Goal: Task Accomplishment & Management: Use online tool/utility

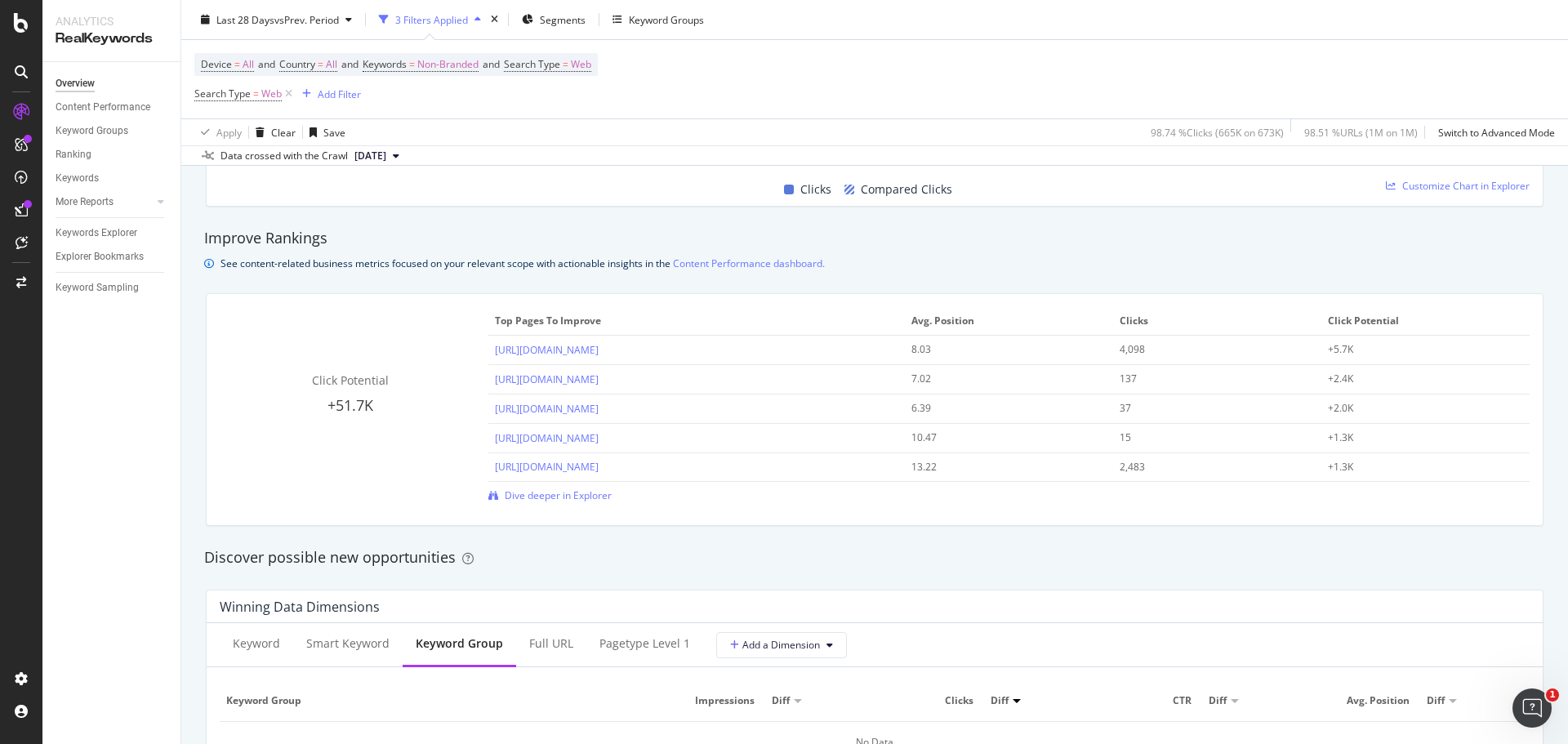
scroll to position [1046, 0]
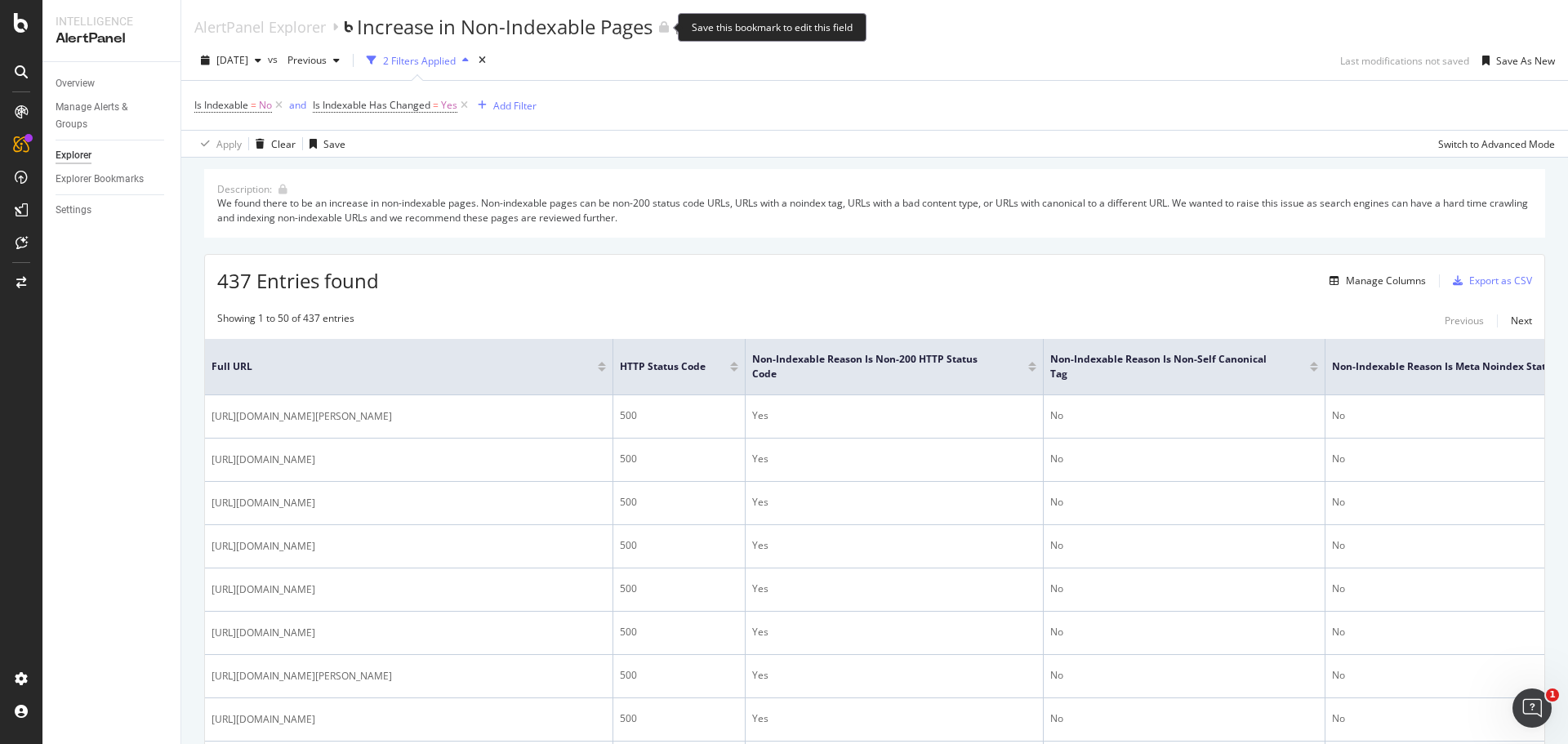
scroll to position [221, 0]
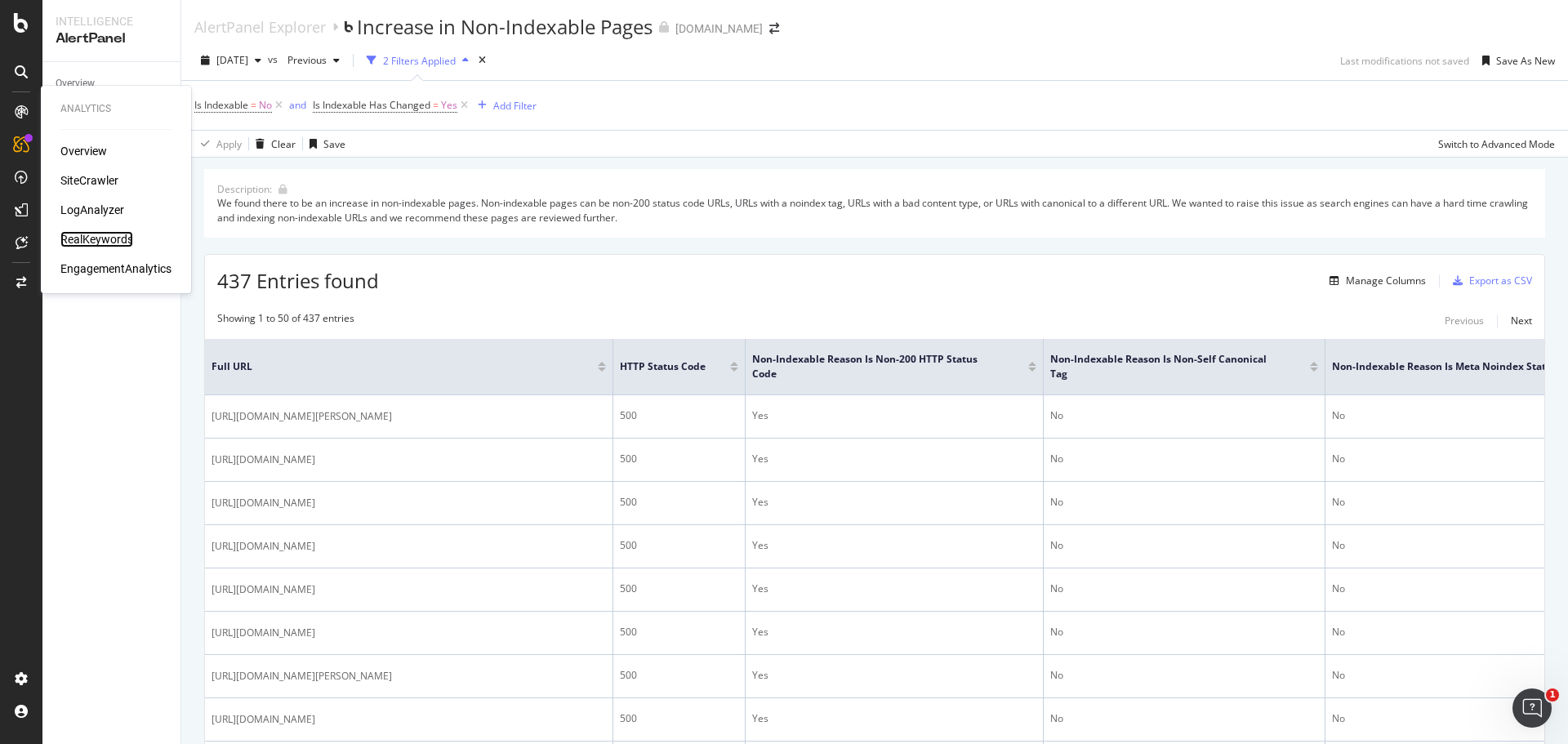
click at [115, 240] on div "RealKeywords" at bounding box center [97, 240] width 73 height 17
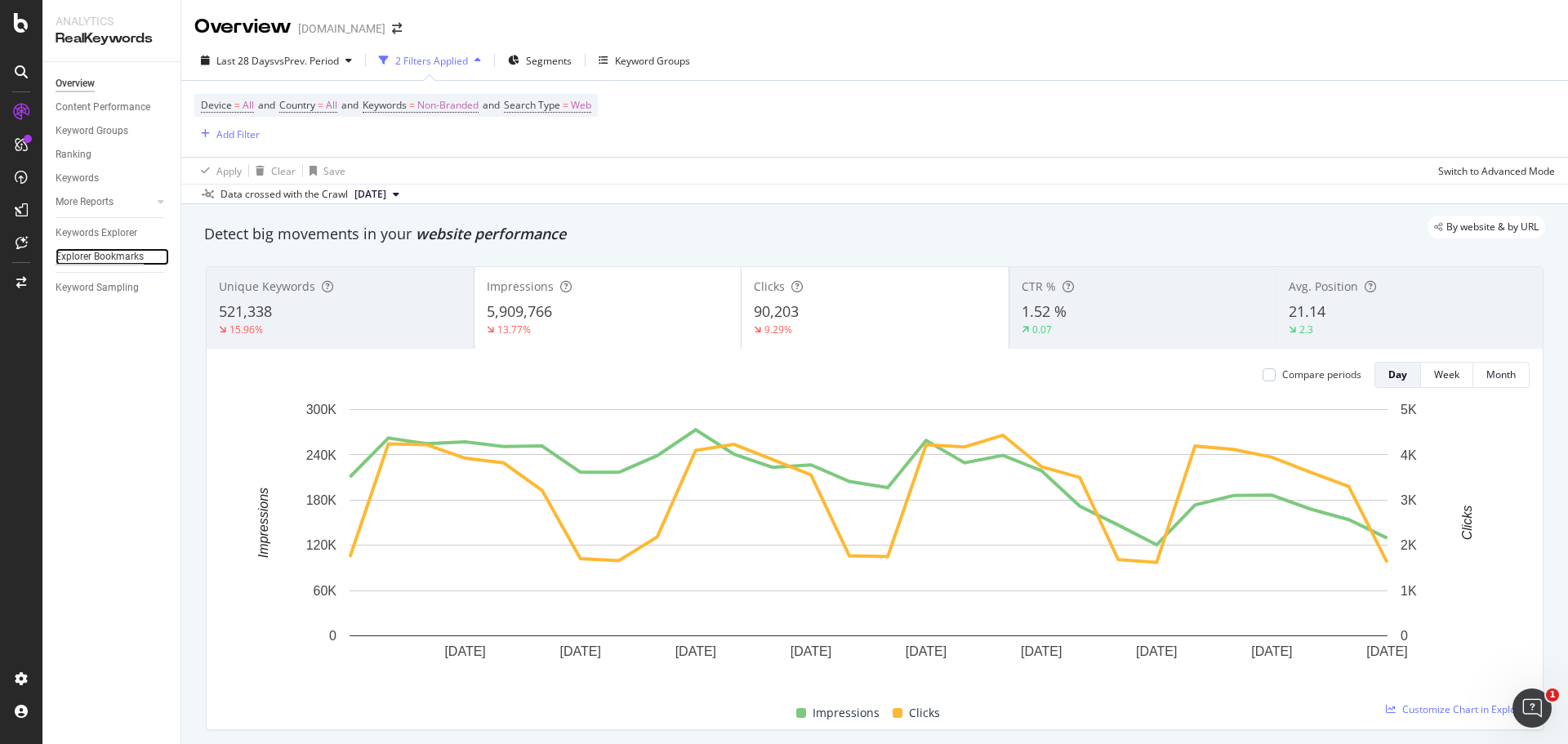
click at [97, 255] on div "Explorer Bookmarks" at bounding box center [99, 256] width 88 height 17
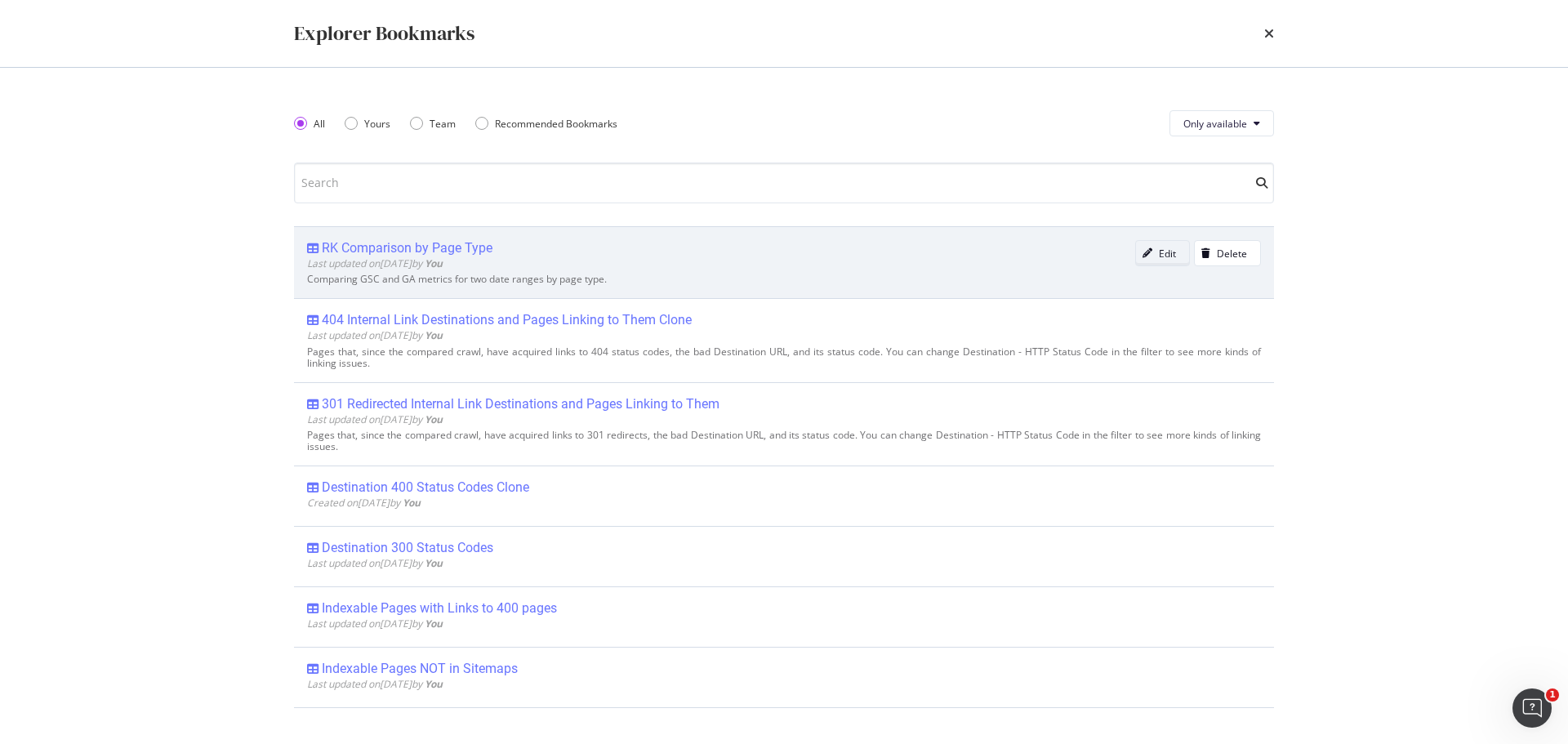
click at [1160, 256] on div "Edit" at bounding box center [1167, 253] width 17 height 14
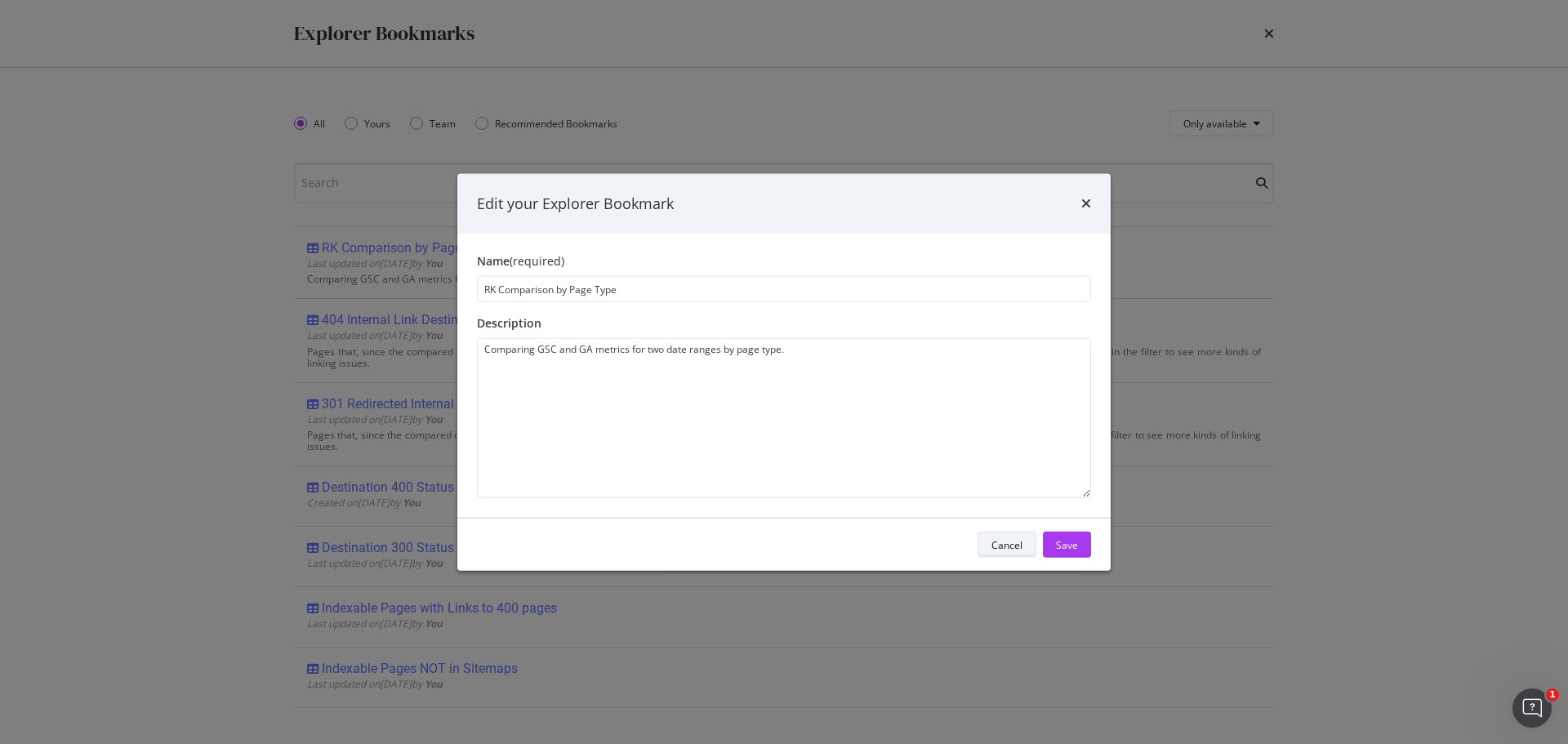
click at [1013, 550] on div "Cancel" at bounding box center [1008, 544] width 31 height 14
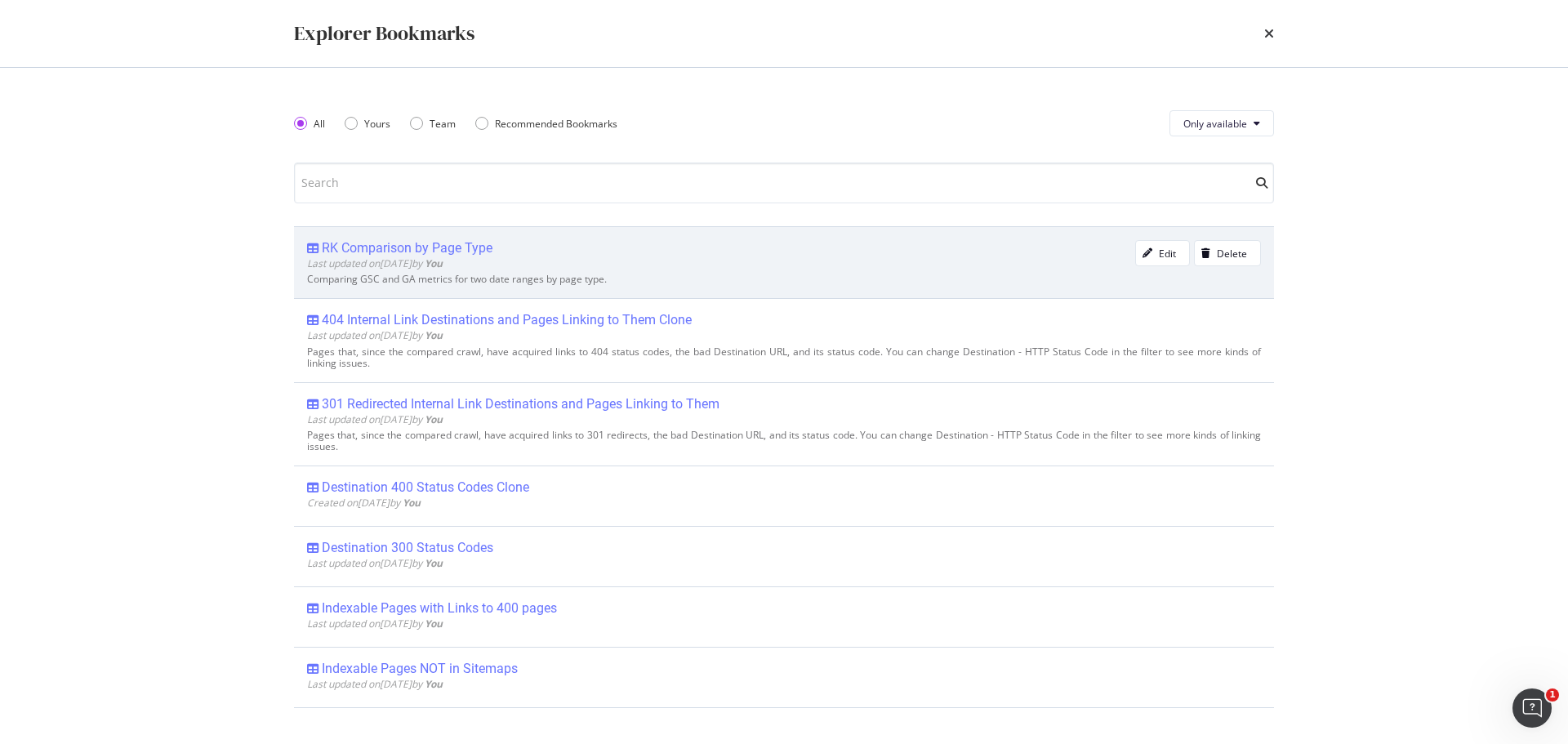
click at [383, 243] on div "RK Comparison by Page Type" at bounding box center [407, 249] width 171 height 17
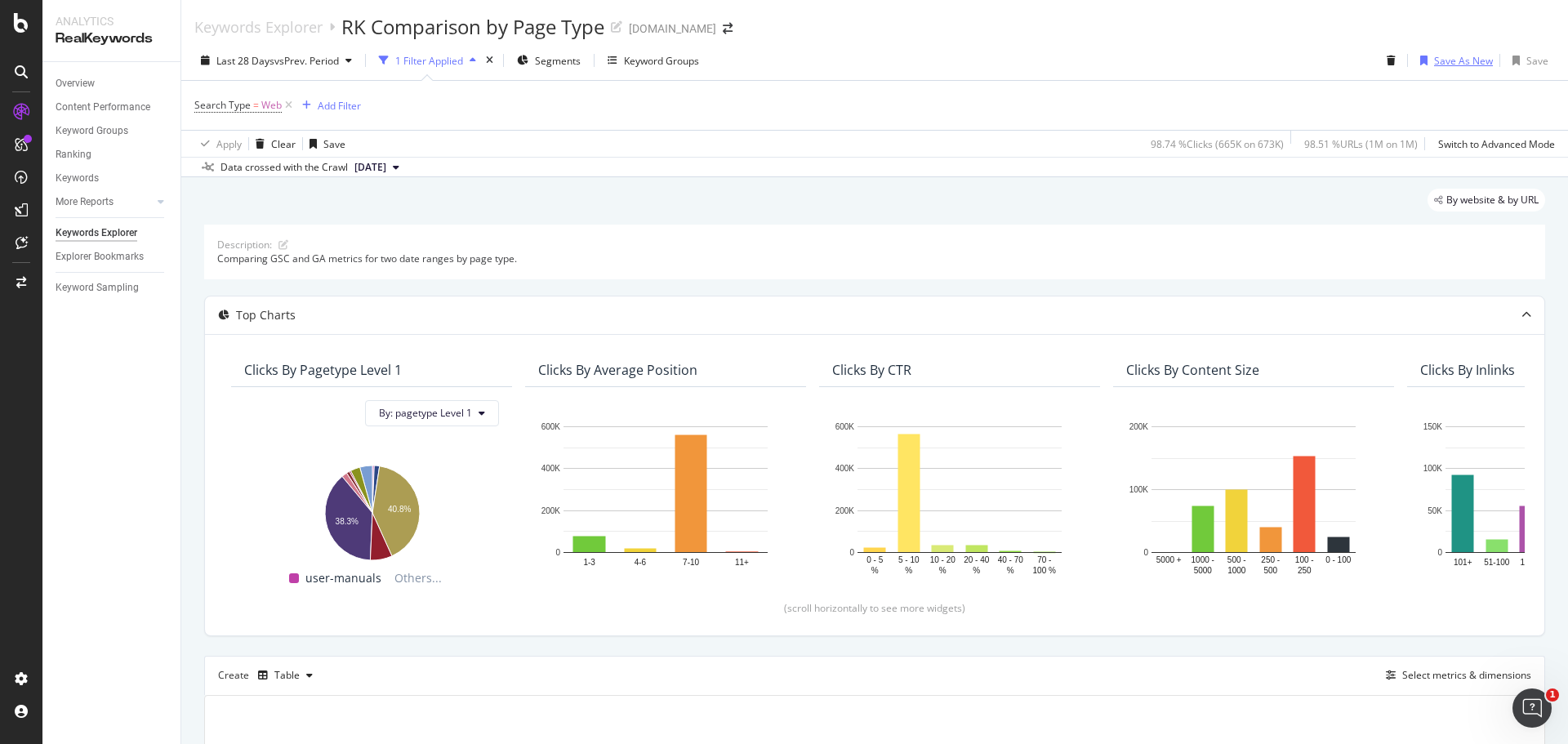
click at [1467, 62] on div "Save As New" at bounding box center [1463, 60] width 59 height 14
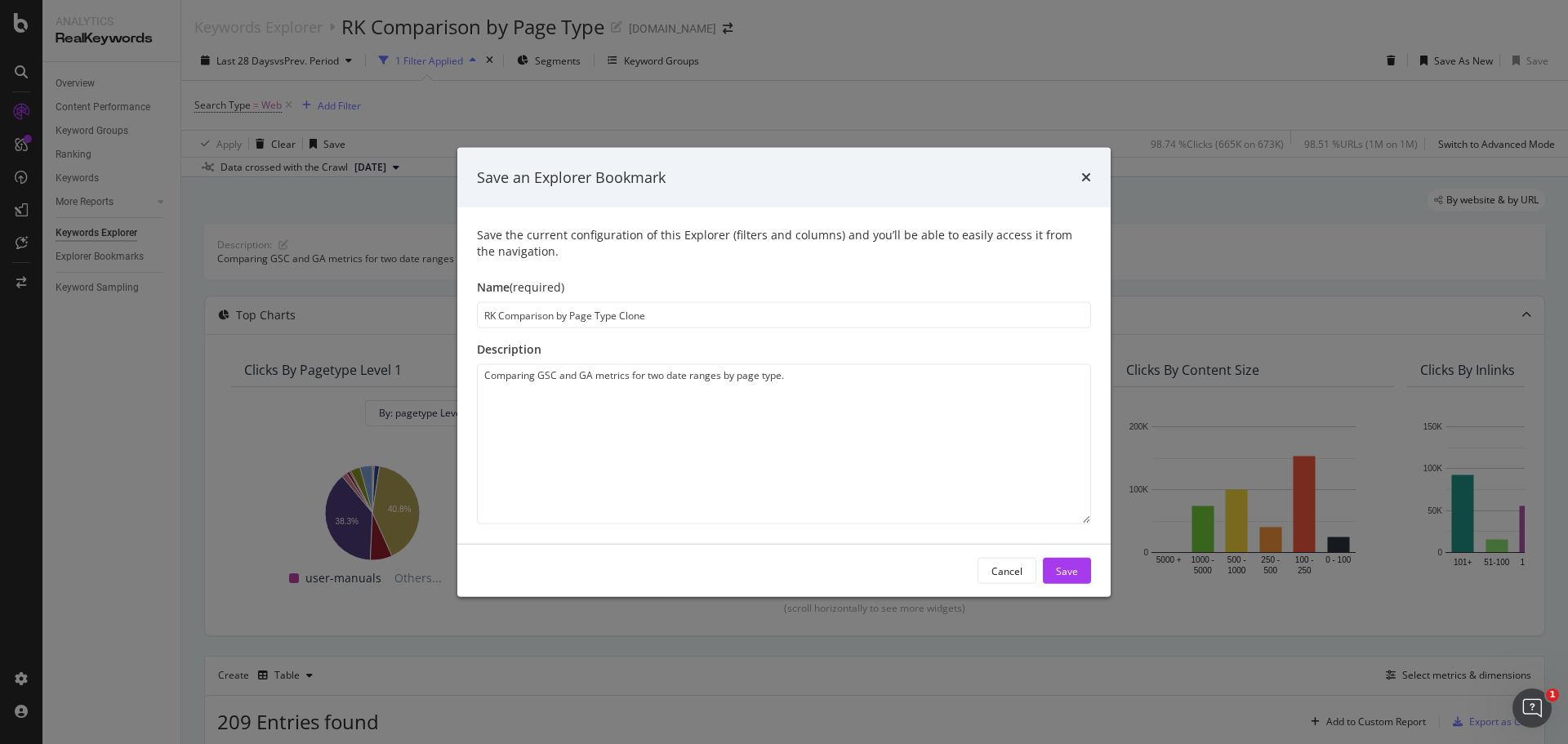
drag, startPoint x: 653, startPoint y: 317, endPoint x: 617, endPoint y: 316, distance: 36.0
click at [617, 316] on input "RK Comparison by Page Type Clone" at bounding box center [784, 316] width 614 height 26
type input "RK Comparison by Page Type Indexability"
click at [785, 375] on textarea "Comparing GSC and GA metrics for two date ranges by page type." at bounding box center [784, 445] width 614 height 160
type textarea "Comparing GSC and GA metrics for two date ranges by page type and indexability"
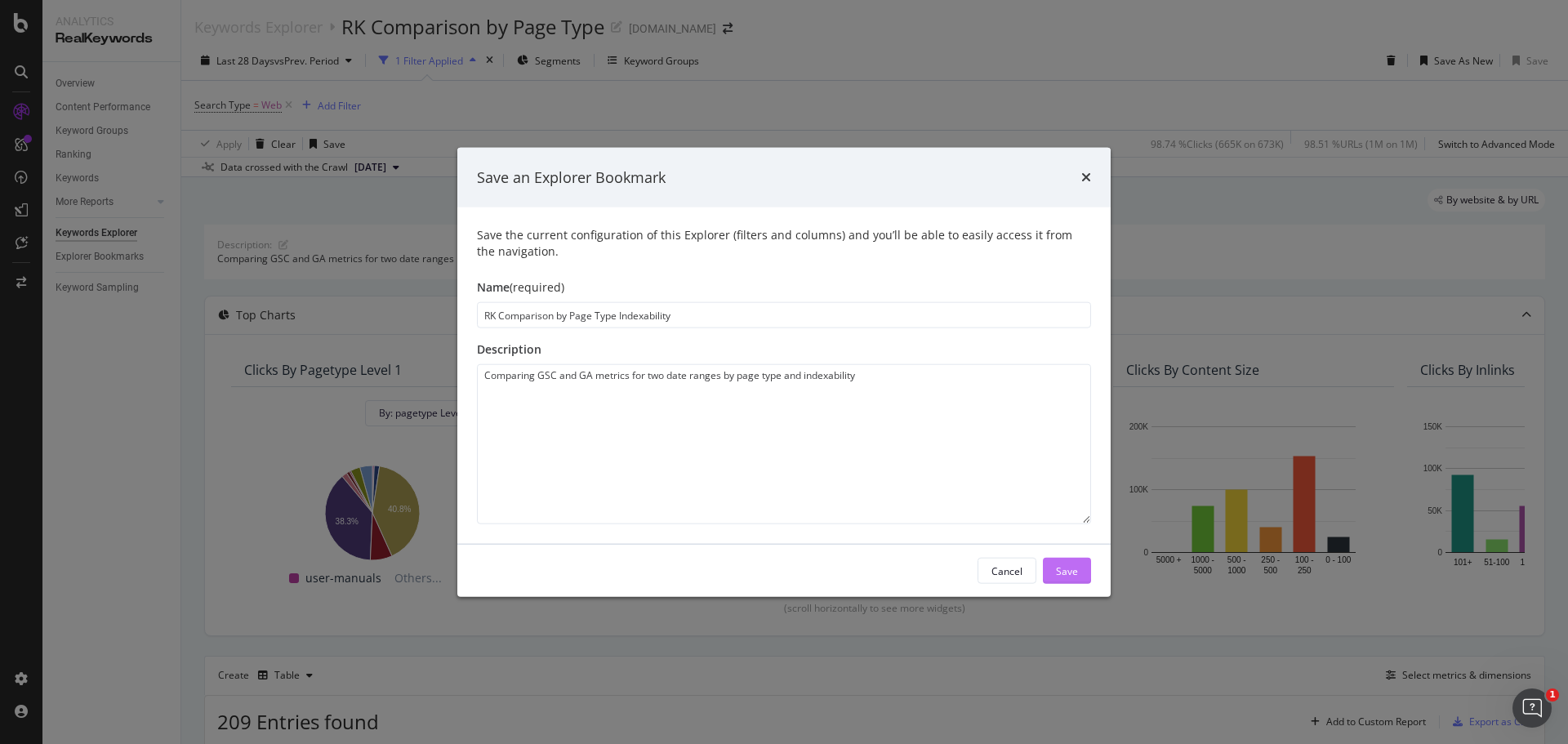
click at [1063, 570] on div "Save" at bounding box center [1067, 570] width 22 height 14
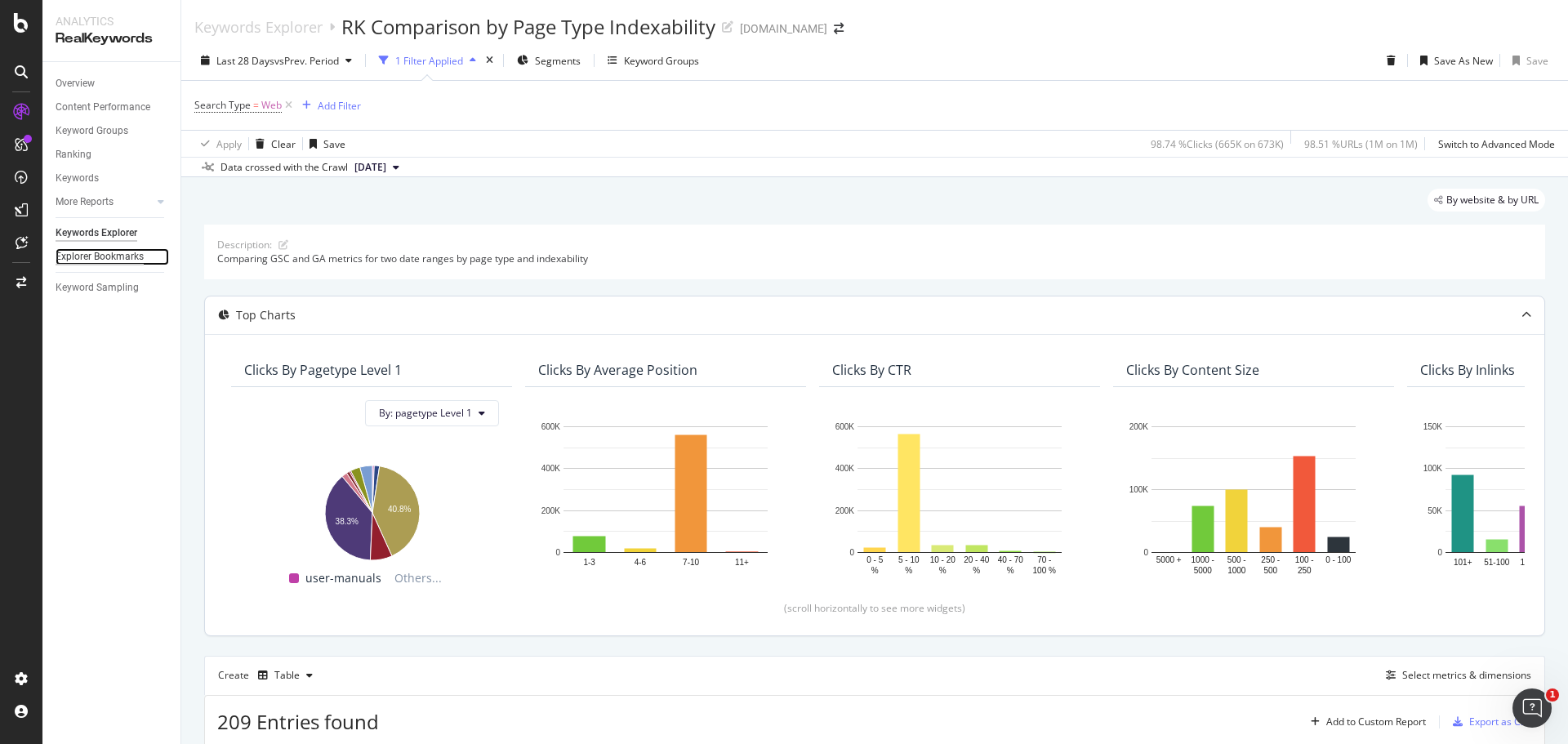
click at [79, 253] on div "Explorer Bookmarks" at bounding box center [99, 256] width 88 height 17
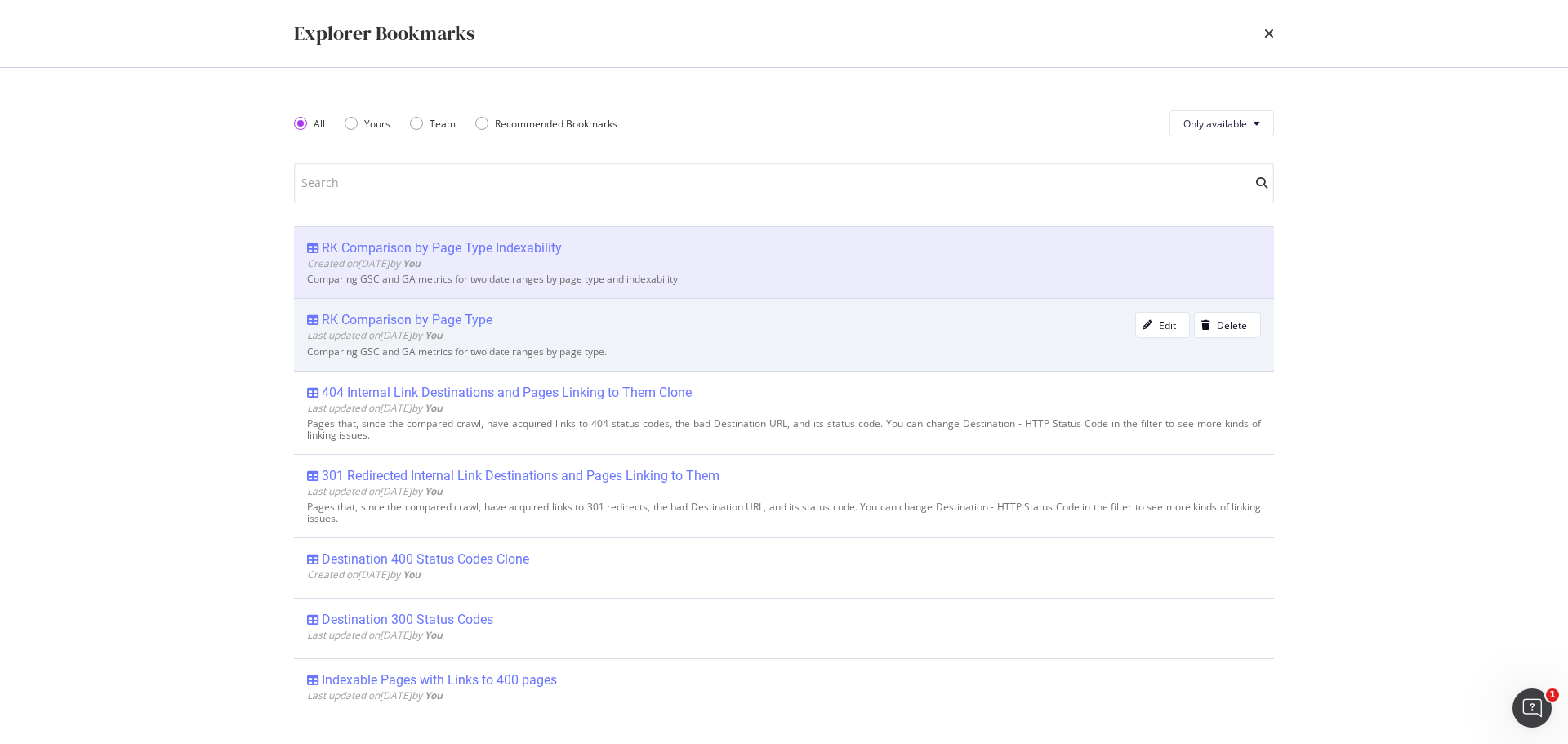
click at [419, 320] on div "RK Comparison by Page Type" at bounding box center [407, 321] width 171 height 17
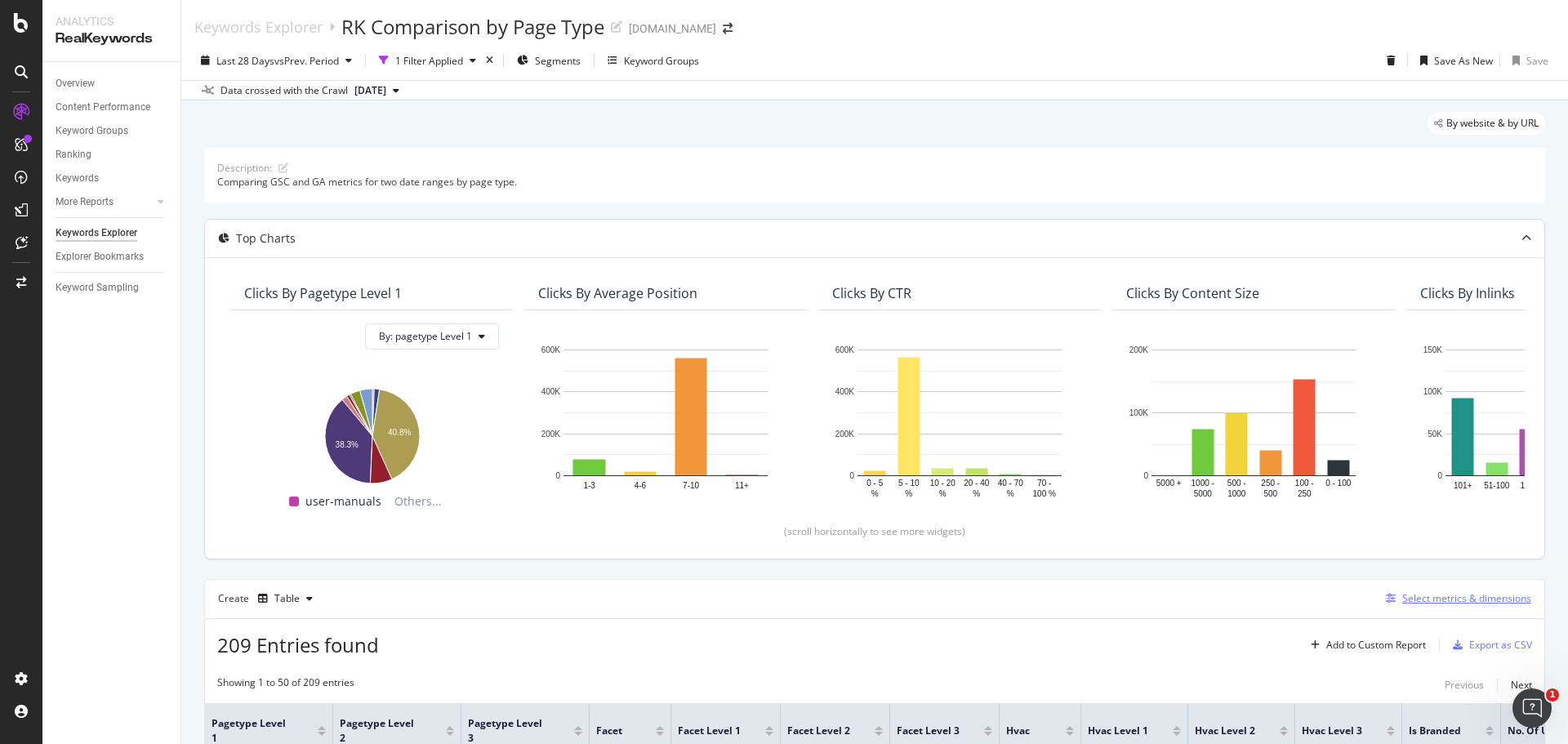
click at [1447, 599] on div "Select metrics & dimensions" at bounding box center [1467, 598] width 129 height 14
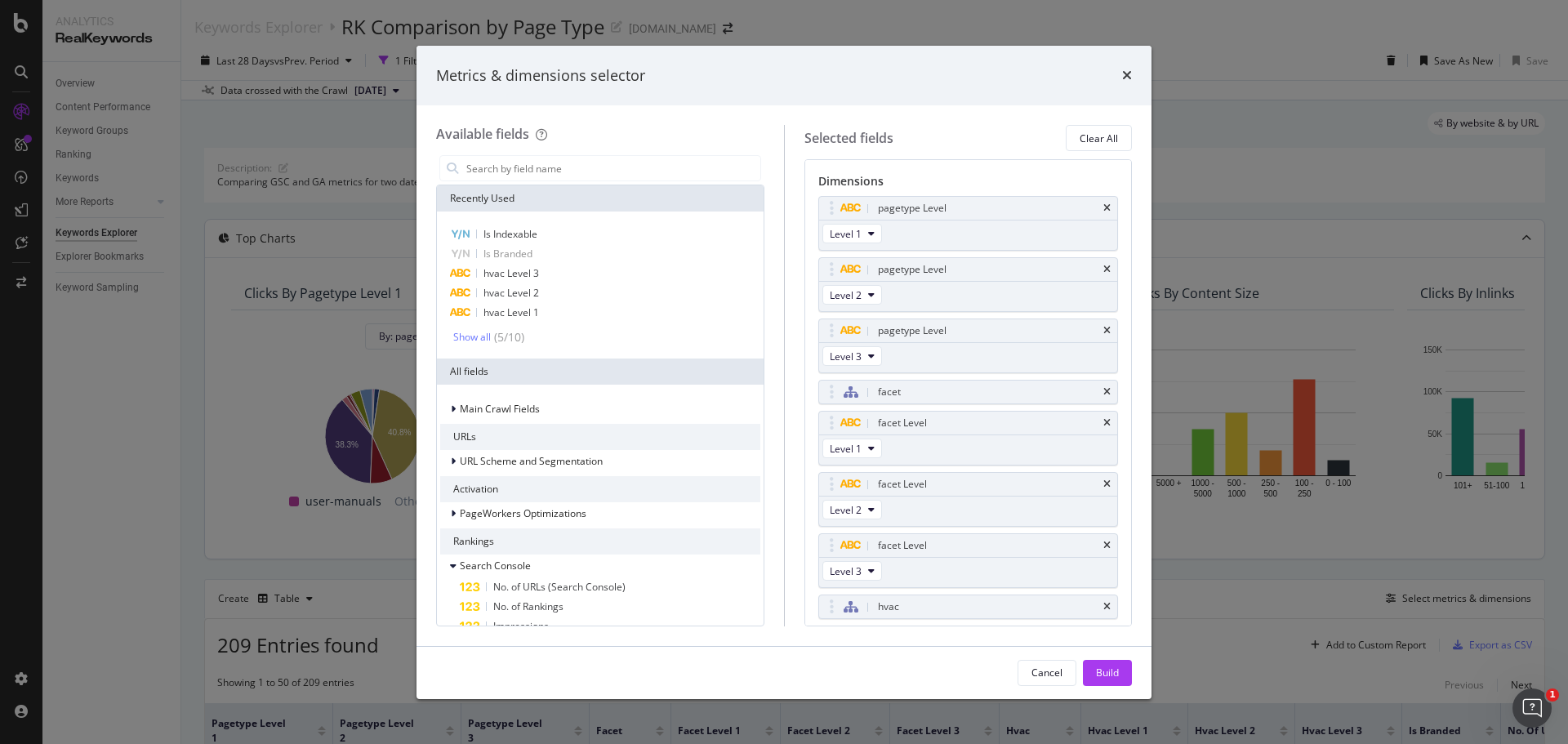
scroll to position [343, 0]
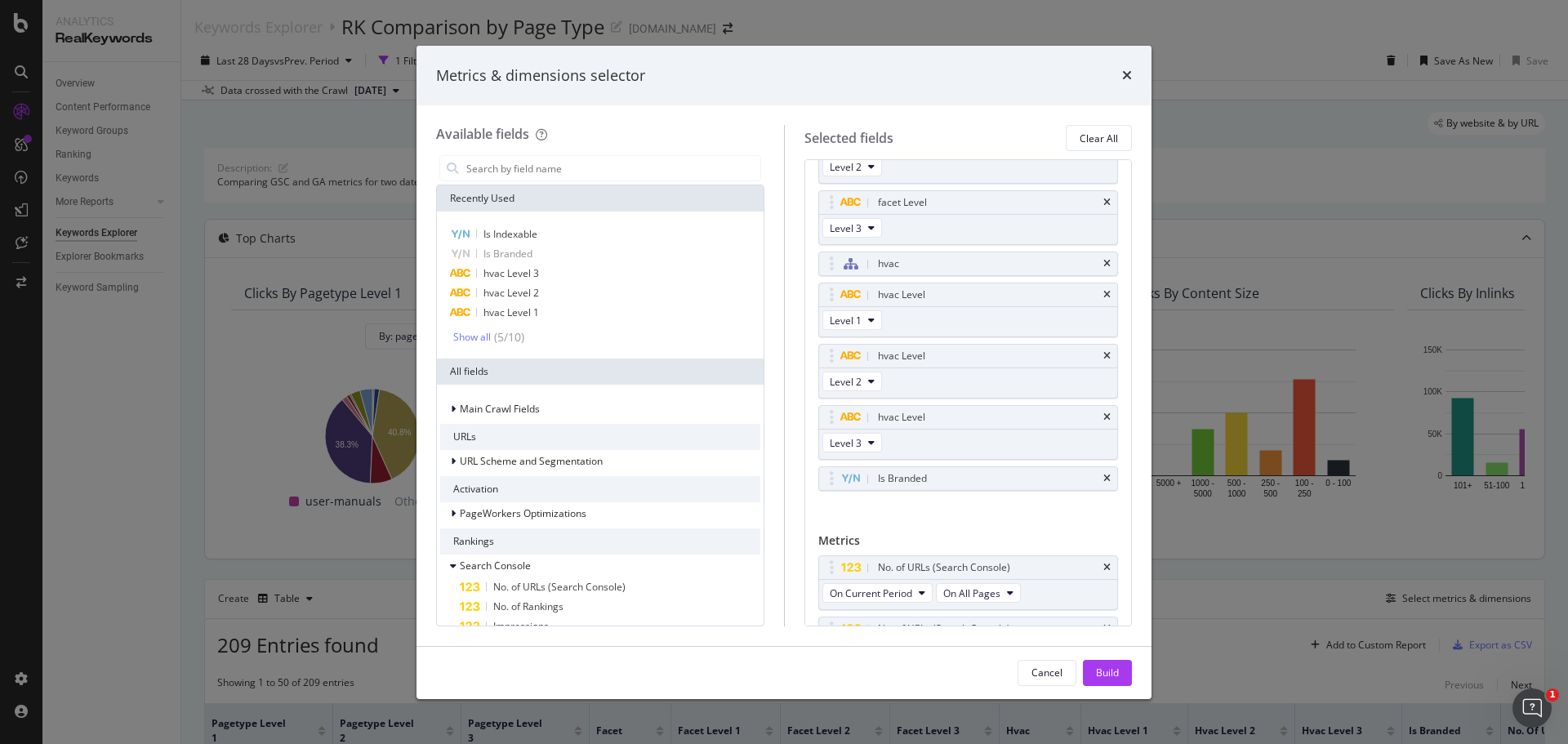
click at [1250, 58] on div "Metrics & dimensions selector Available fields Recently Used Is Indexable Is Br…" at bounding box center [784, 372] width 1568 height 744
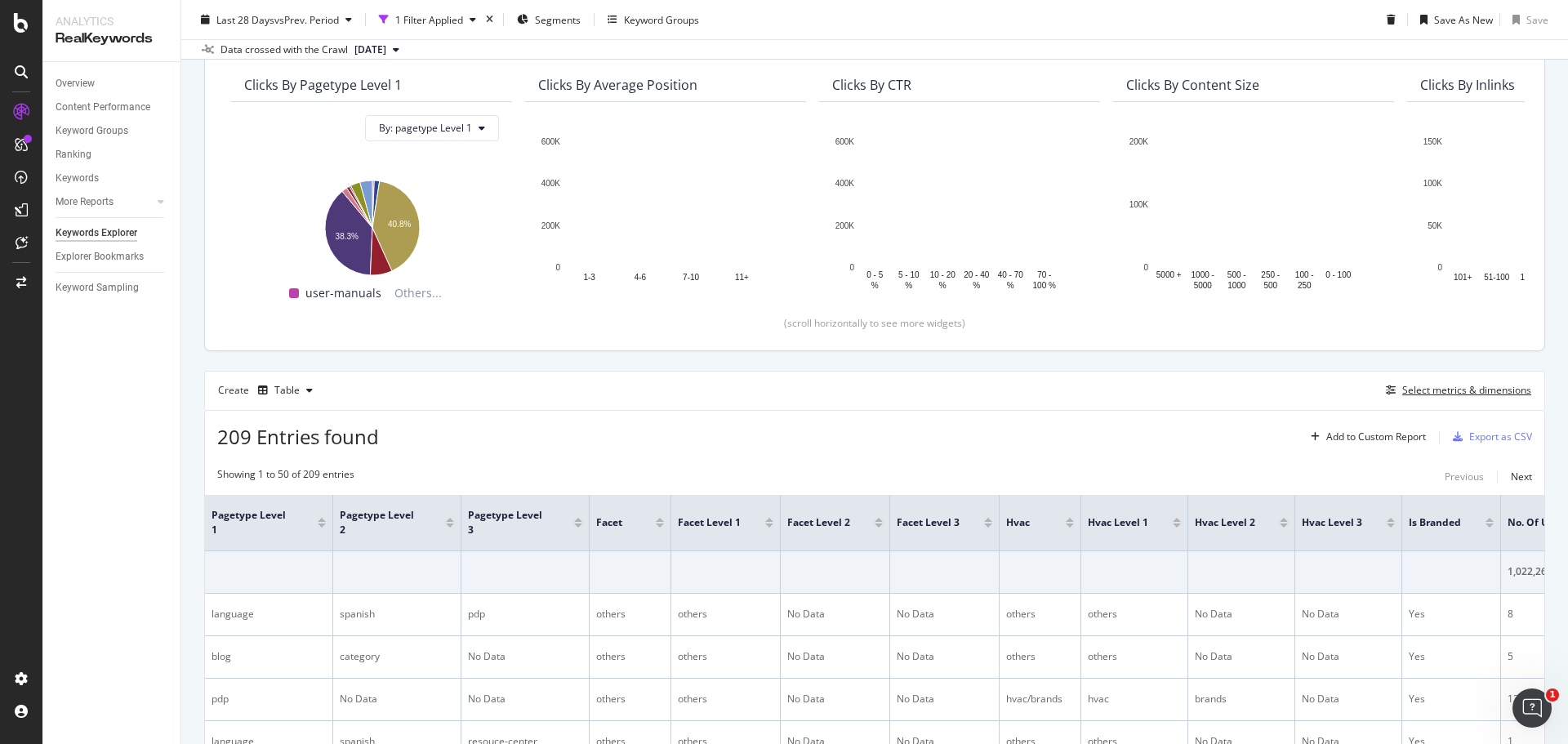
scroll to position [245, 0]
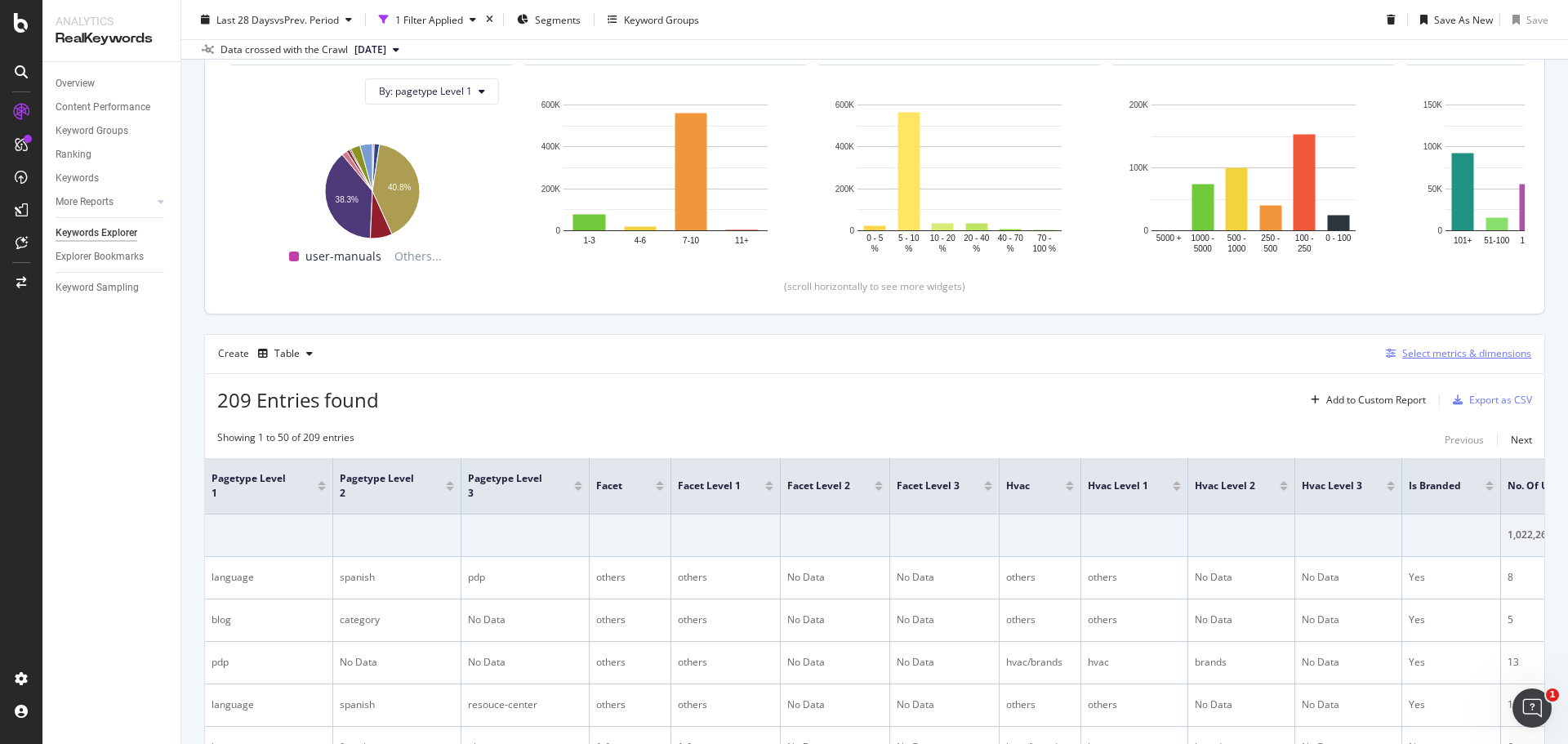
click at [1426, 353] on div "Select metrics & dimensions" at bounding box center [1467, 353] width 129 height 14
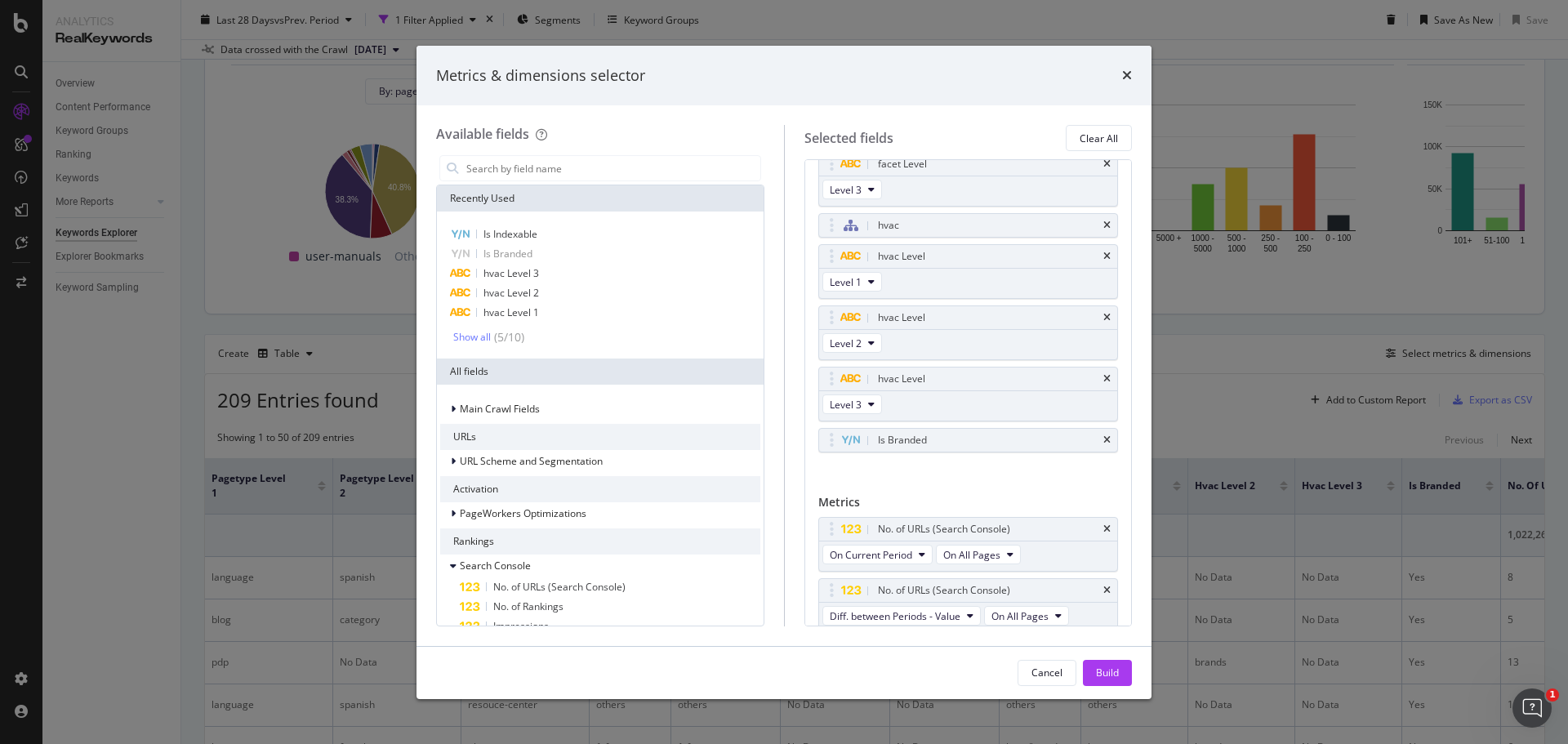
scroll to position [389, 0]
click at [490, 236] on span "Is Indexable" at bounding box center [510, 234] width 54 height 14
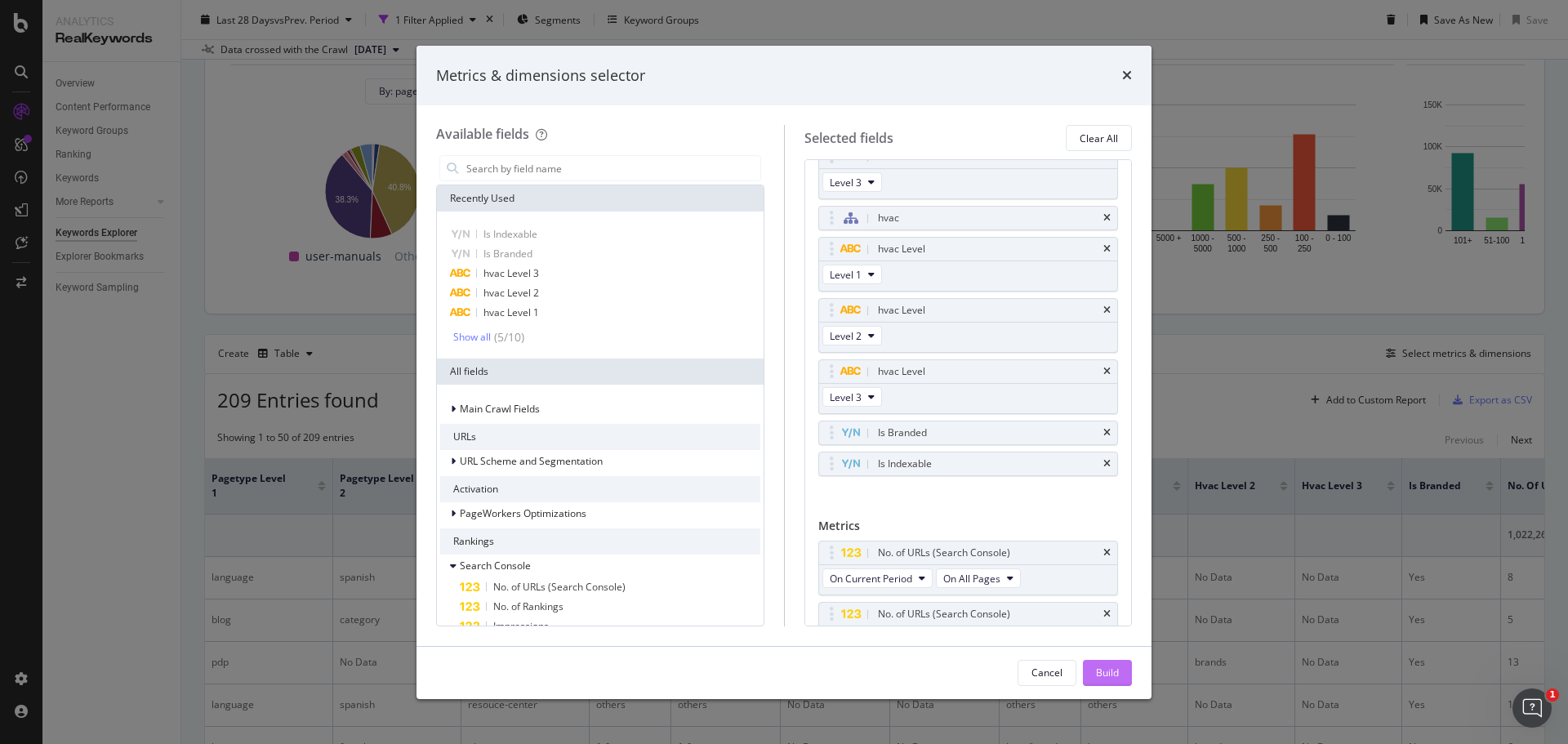
click at [1108, 671] on div "Build" at bounding box center [1108, 672] width 23 height 14
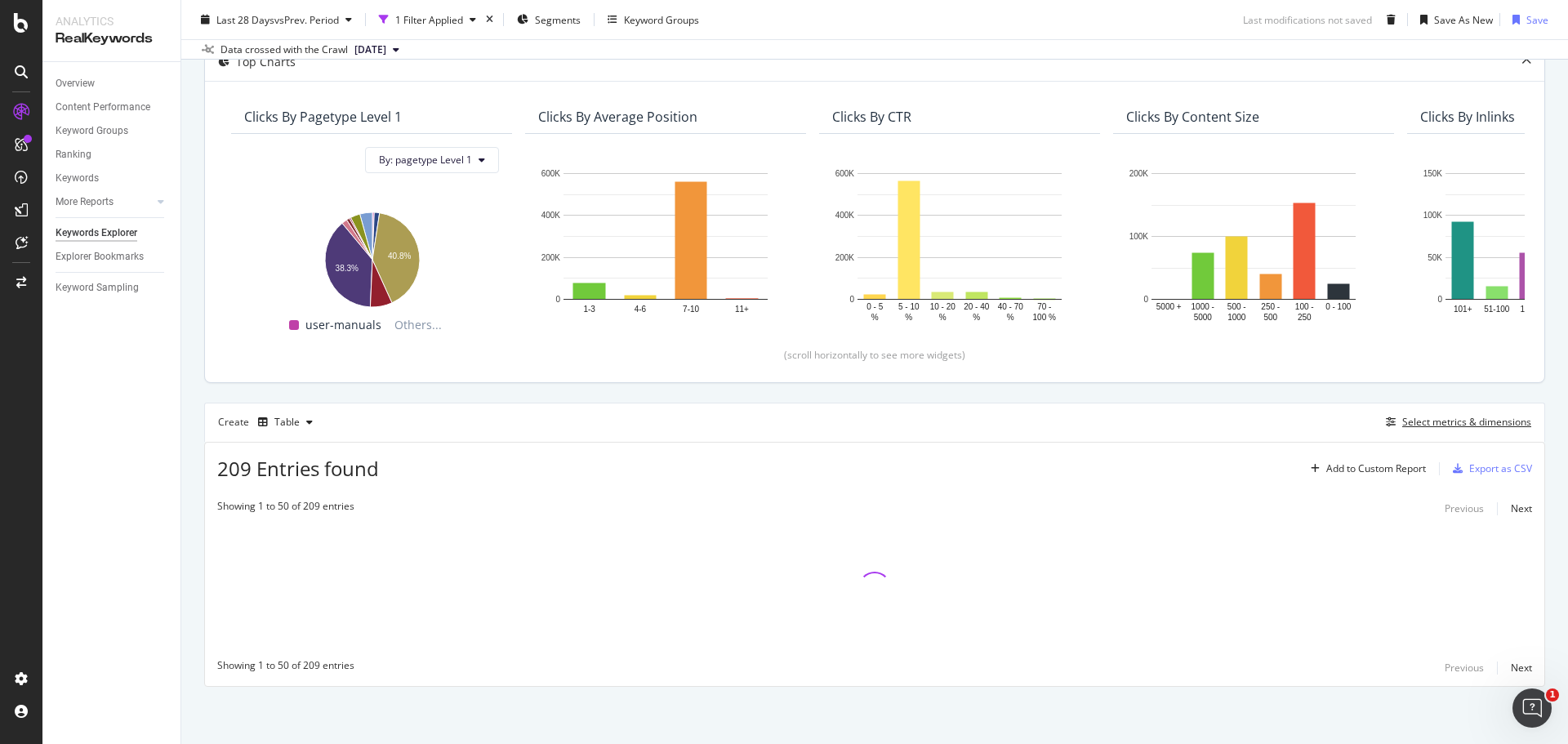
scroll to position [176, 0]
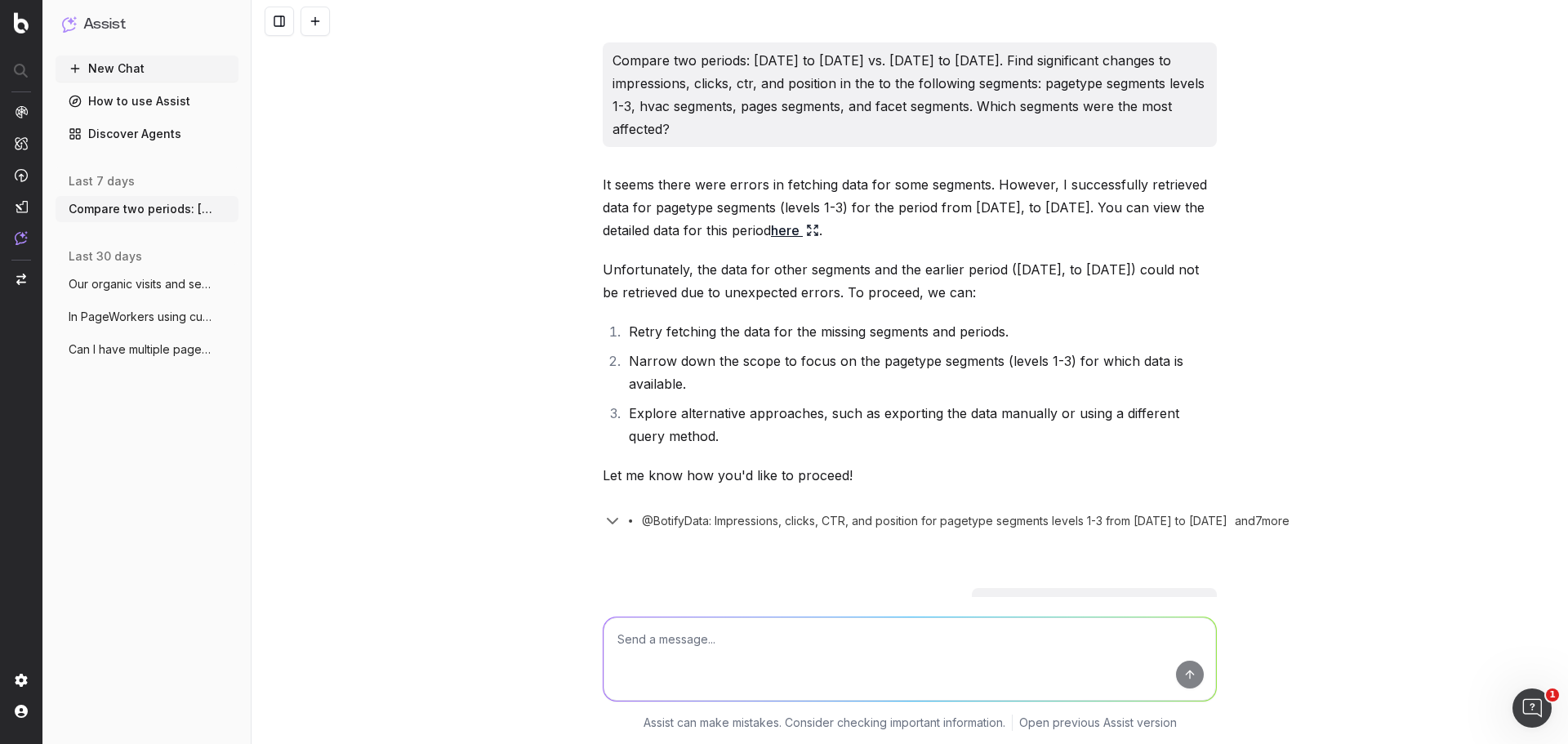
scroll to position [221, 0]
